Goal: Book appointment/travel/reservation

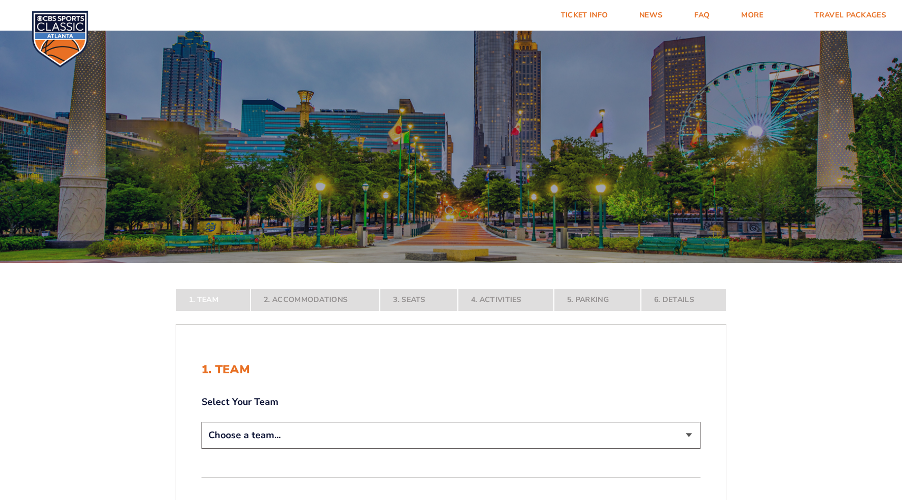
click at [425, 422] on select "Choose a team... [US_STATE] Wildcats [US_STATE] State Buckeyes [US_STATE] Tar H…" at bounding box center [451, 435] width 499 height 27
select select "12956"
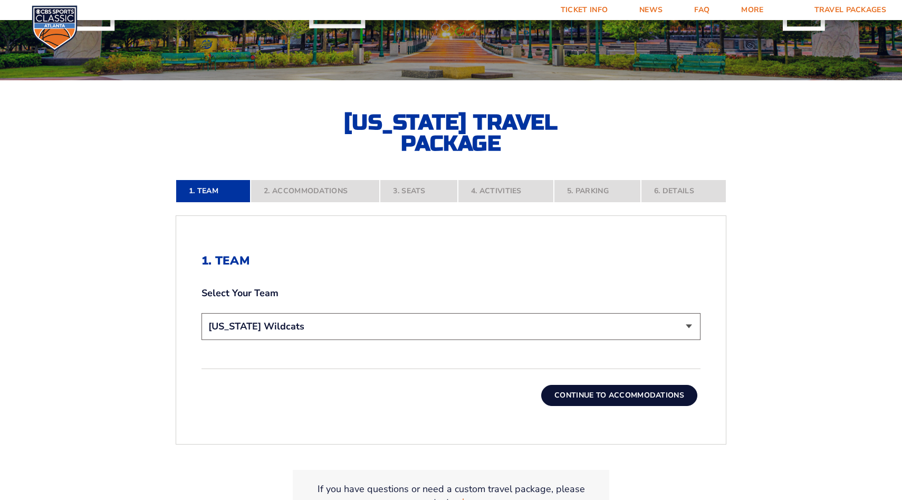
scroll to position [182, 0]
click at [543, 385] on button "Continue To Accommodations" at bounding box center [619, 395] width 156 height 21
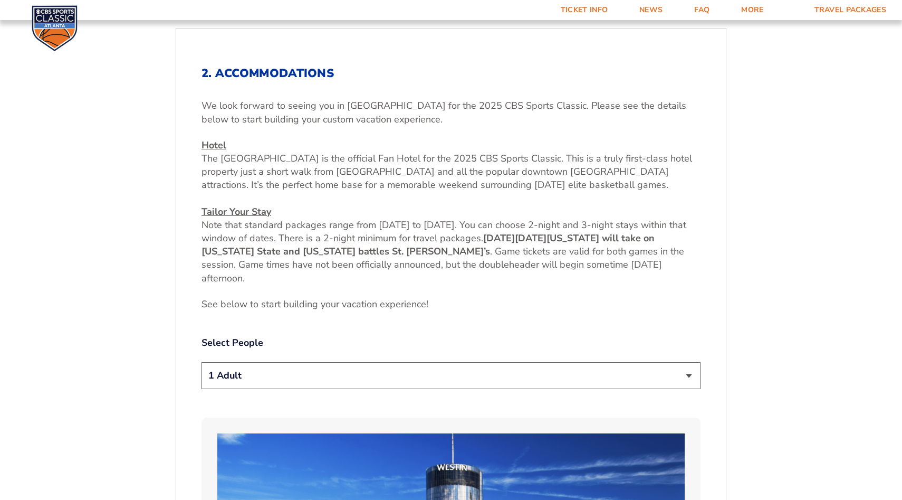
scroll to position [403, 0]
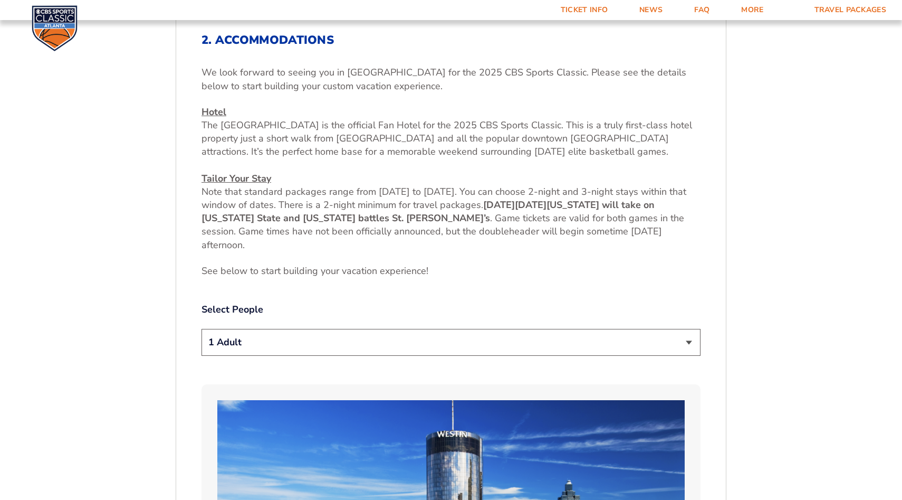
click at [529, 329] on select "1 Adult 2 Adults 3 Adults 4 Adults 2 Adults + 1 Child 2 Adults + 2 Children 2 A…" at bounding box center [451, 342] width 499 height 27
select select "4 Adults"
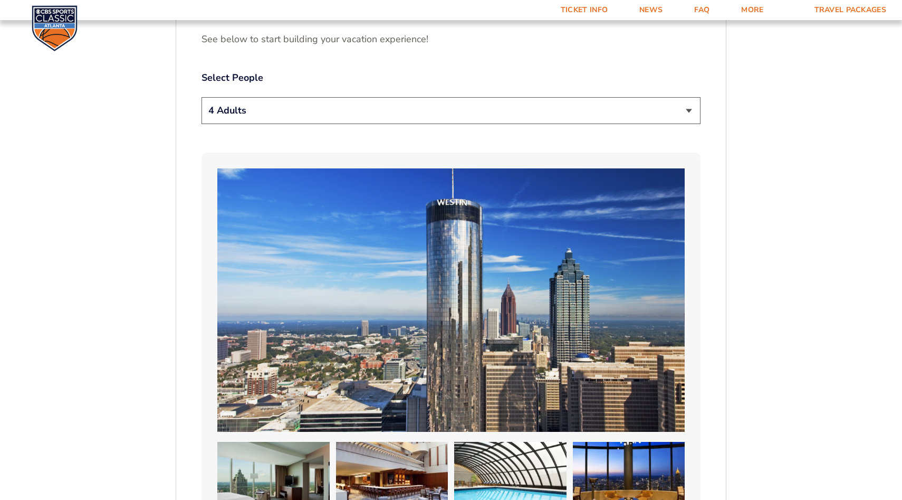
scroll to position [634, 0]
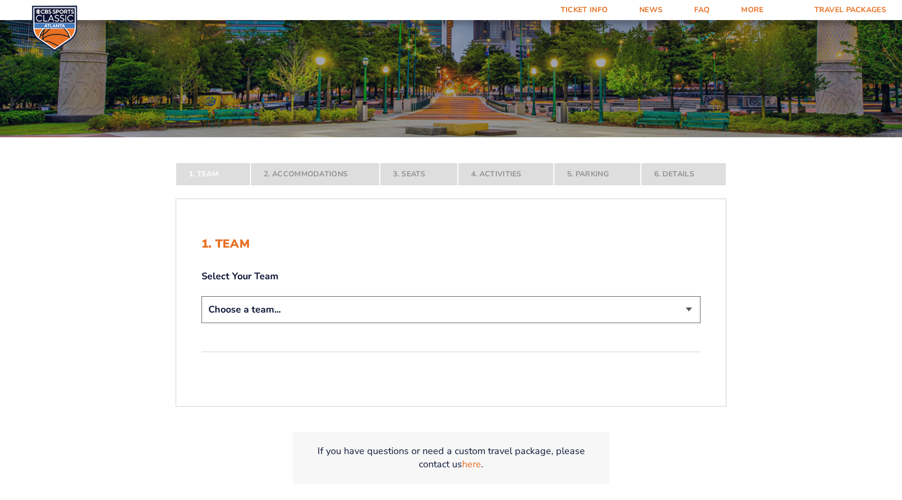
scroll to position [127, 0]
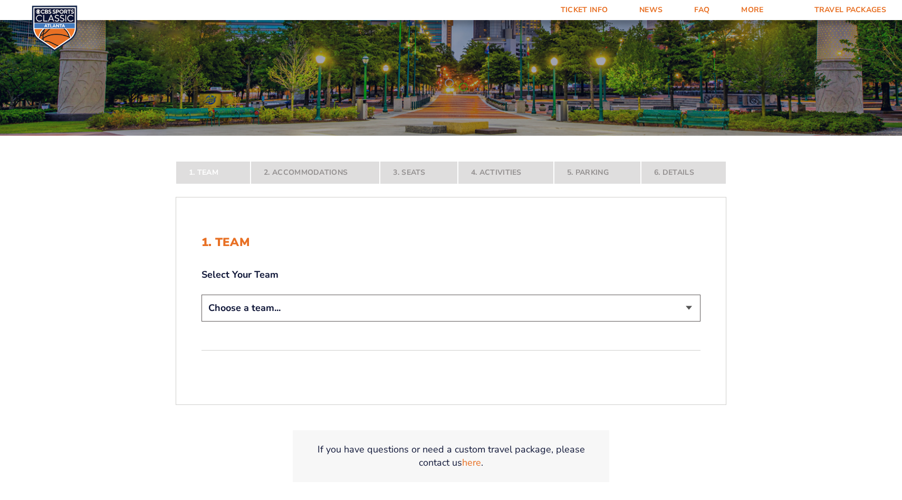
click at [377, 294] on select "Choose a team... [US_STATE] Wildcats [US_STATE] State Buckeyes [US_STATE] Tar H…" at bounding box center [451, 307] width 499 height 27
select select "12757"
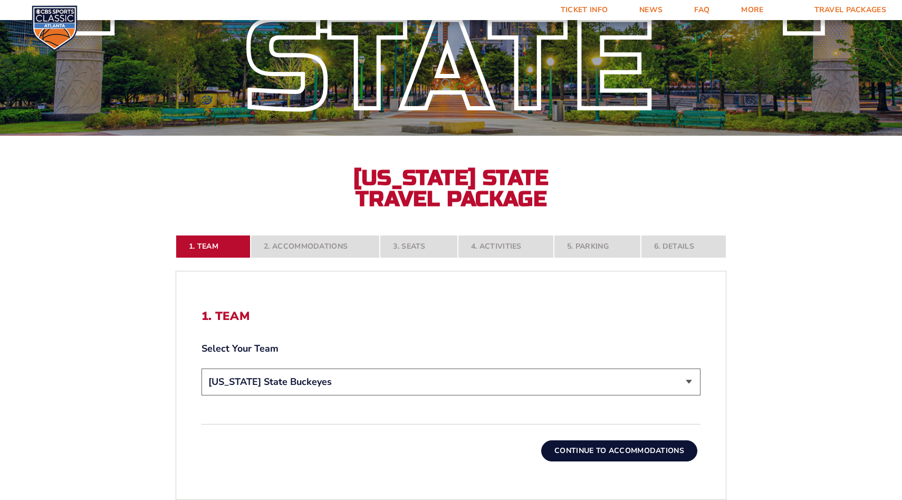
click at [578, 440] on button "Continue To Accommodations" at bounding box center [619, 450] width 156 height 21
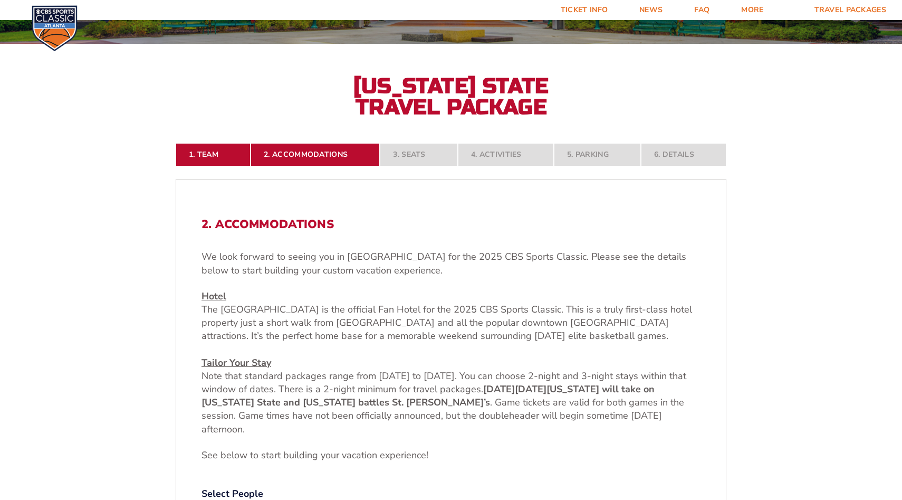
scroll to position [220, 0]
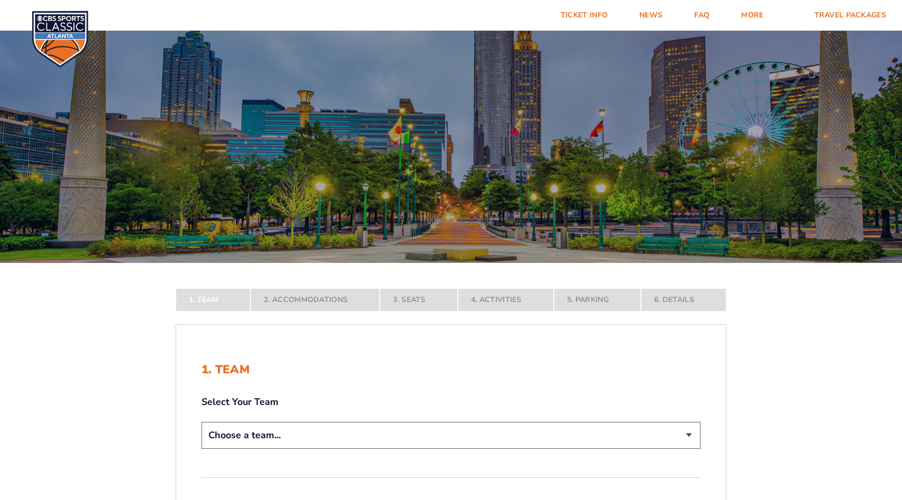
scroll to position [83, 0]
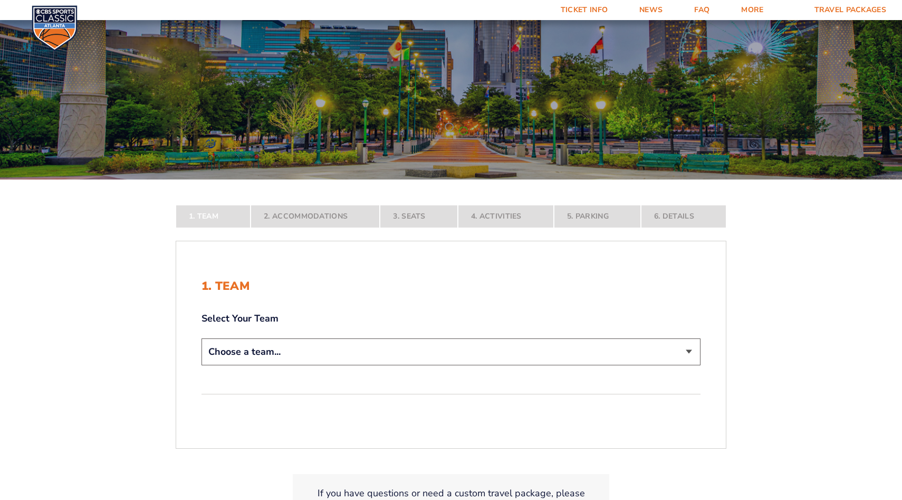
click at [430, 338] on select "Choose a team... [US_STATE] Wildcats [US_STATE] State Buckeyes [US_STATE] Tar H…" at bounding box center [451, 351] width 499 height 27
select select "12956"
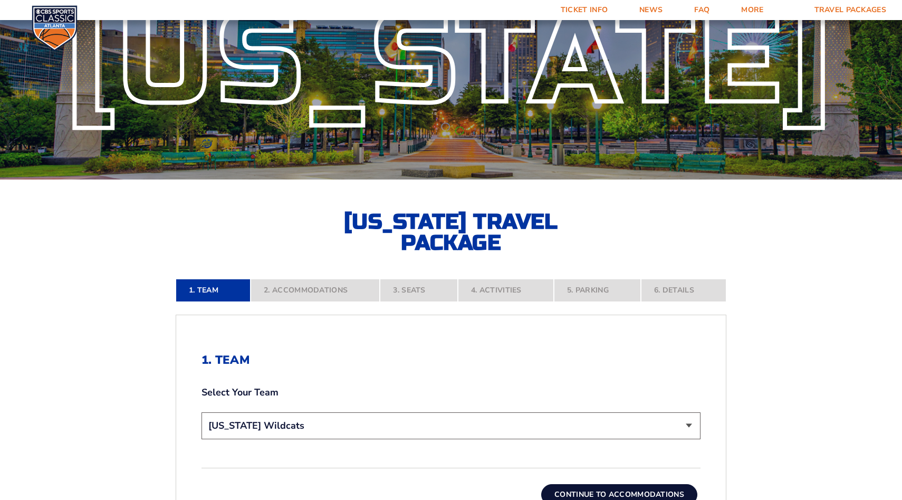
click at [579, 484] on button "Continue To Accommodations" at bounding box center [619, 494] width 156 height 21
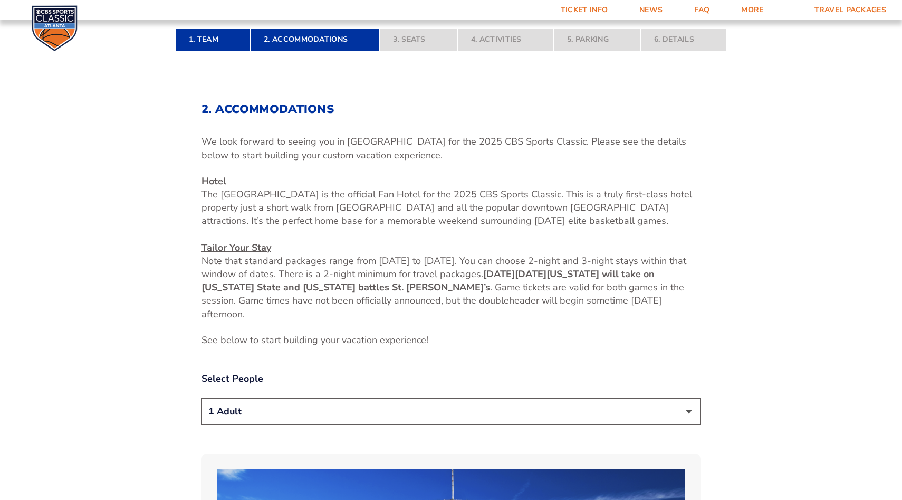
scroll to position [400, 0]
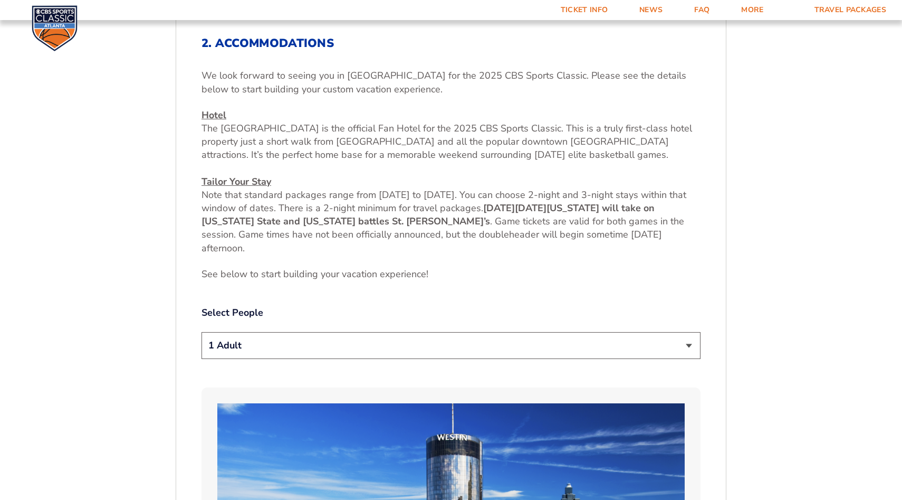
click at [431, 332] on select "1 Adult 2 Adults 3 Adults 4 Adults 2 Adults + 1 Child 2 Adults + 2 Children 2 A…" at bounding box center [451, 345] width 499 height 27
select select "4 Adults"
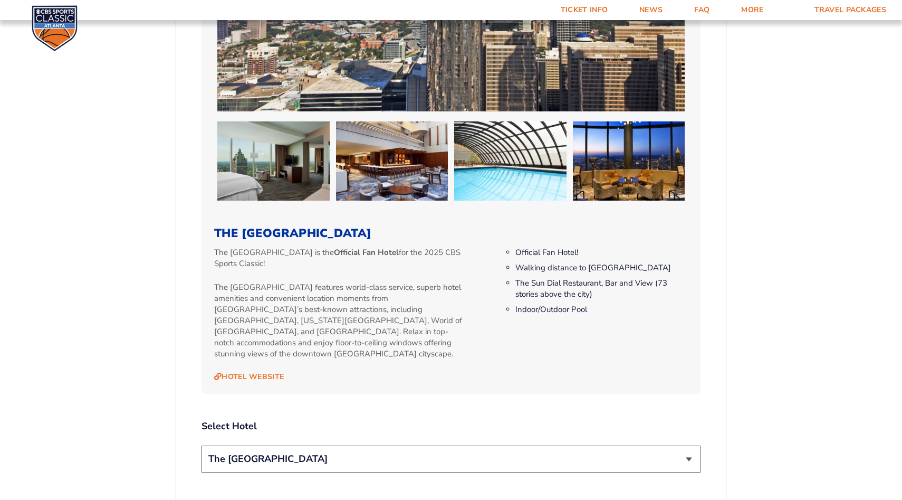
scroll to position [963, 0]
